Goal: Find specific page/section: Find specific page/section

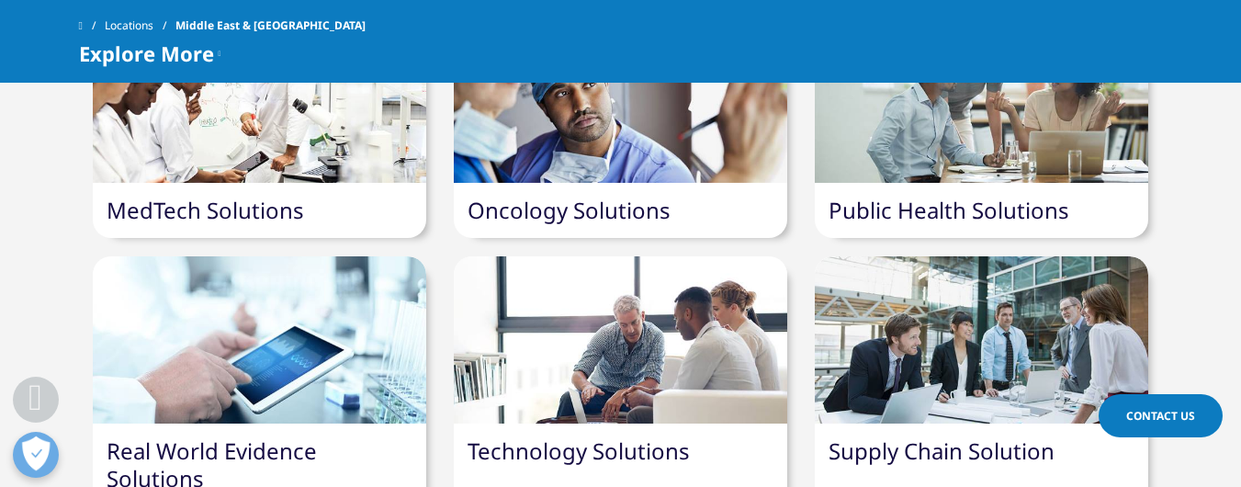
scroll to position [2087, 0]
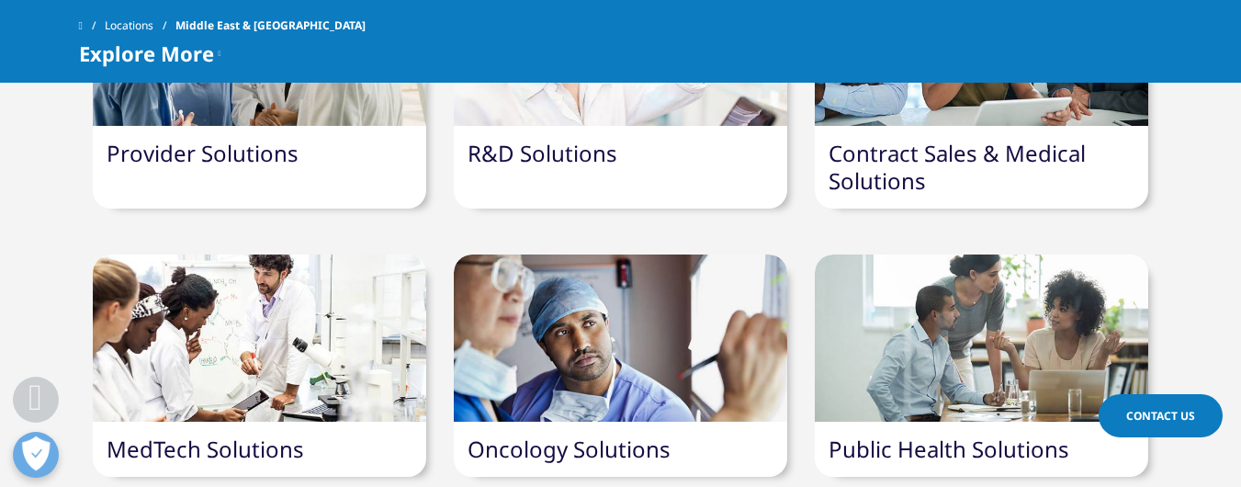
click at [1240, 227] on html "Clear Search Loading IQVIA.COM Middle East and Africa Choose a Region Contact Us" at bounding box center [620, 379] width 1241 height 4285
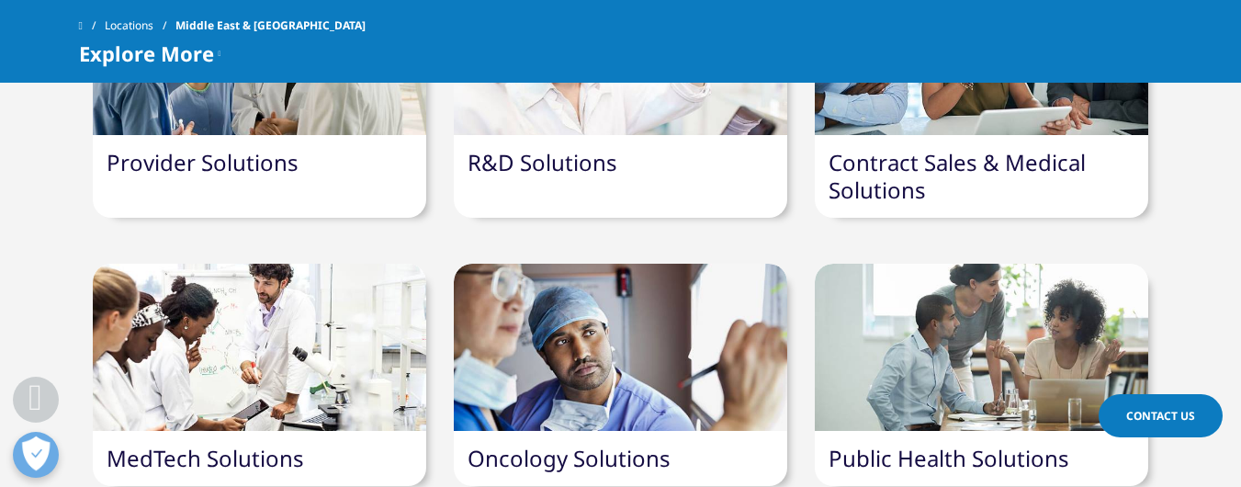
click at [592, 264] on div at bounding box center [620, 347] width 333 height 167
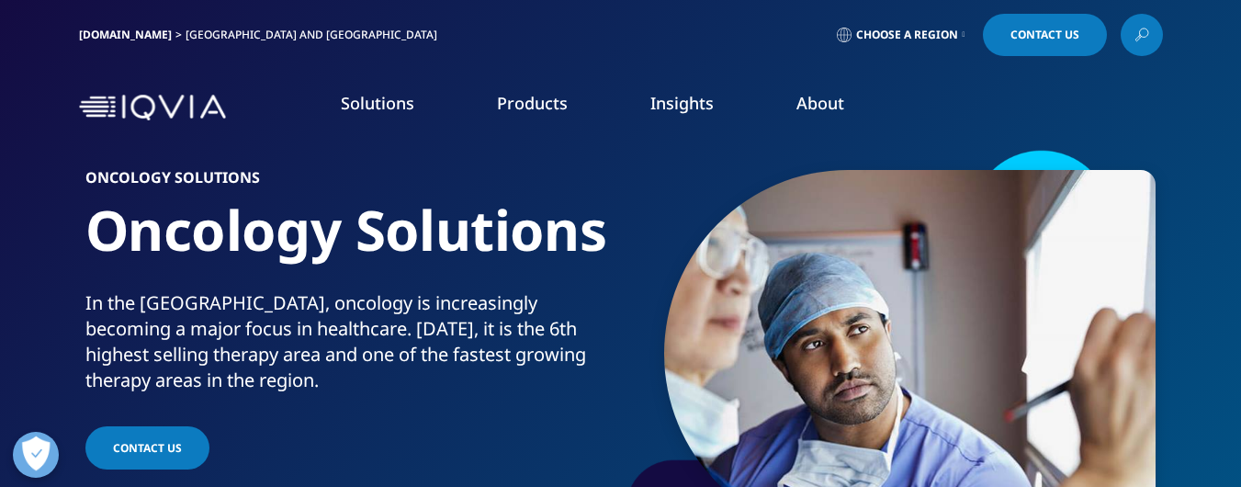
click at [545, 95] on link "Products" at bounding box center [532, 103] width 71 height 22
